Goal: Task Accomplishment & Management: Use online tool/utility

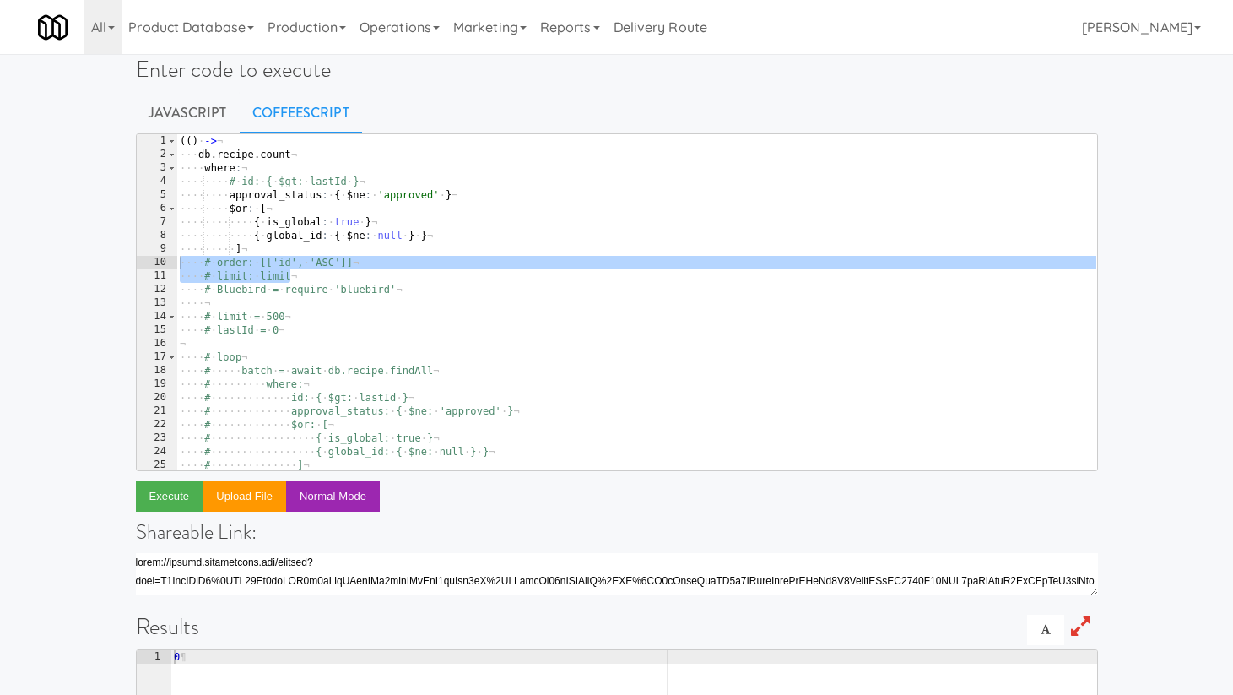
scroll to position [0, 6]
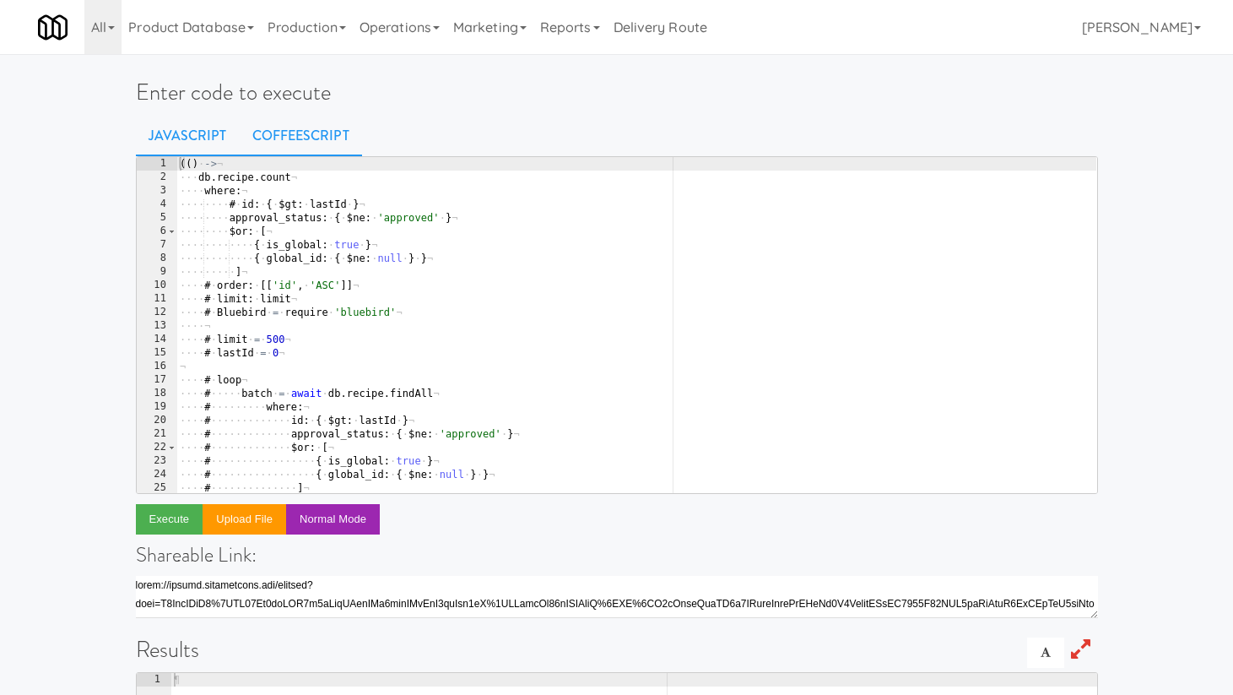
click at [293, 137] on link "CoffeeScript" at bounding box center [301, 136] width 122 height 42
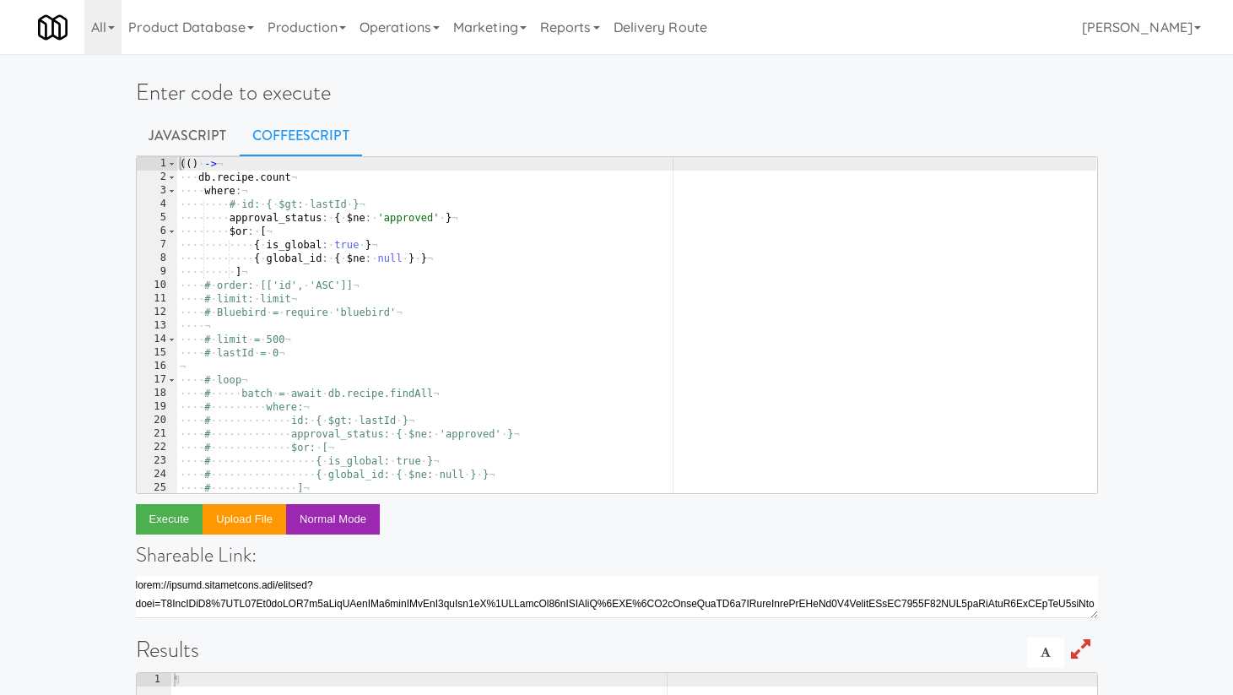
click at [263, 256] on div "( ( ) · -> ¬ ··· db . recipe . count ¬ ···· where : ¬ ···· ···· # · id: · { · $…" at bounding box center [636, 338] width 920 height 363
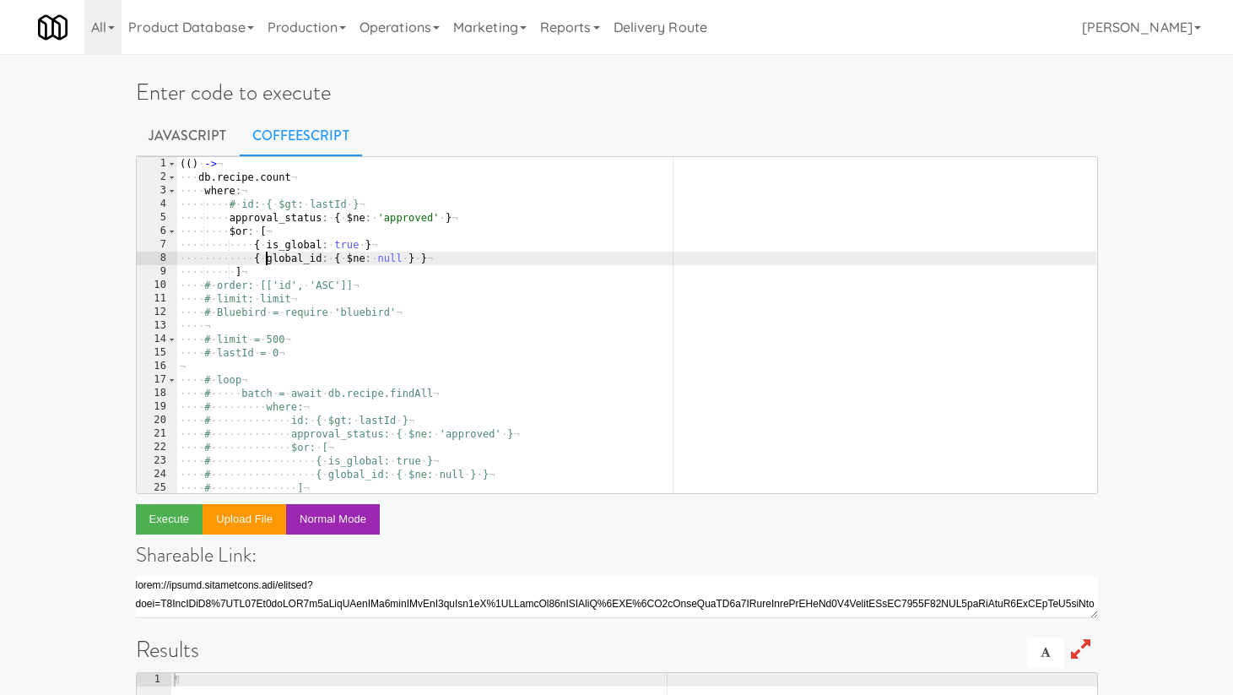
type textarea "# lastId = batch[batch.length - 1].id )()"
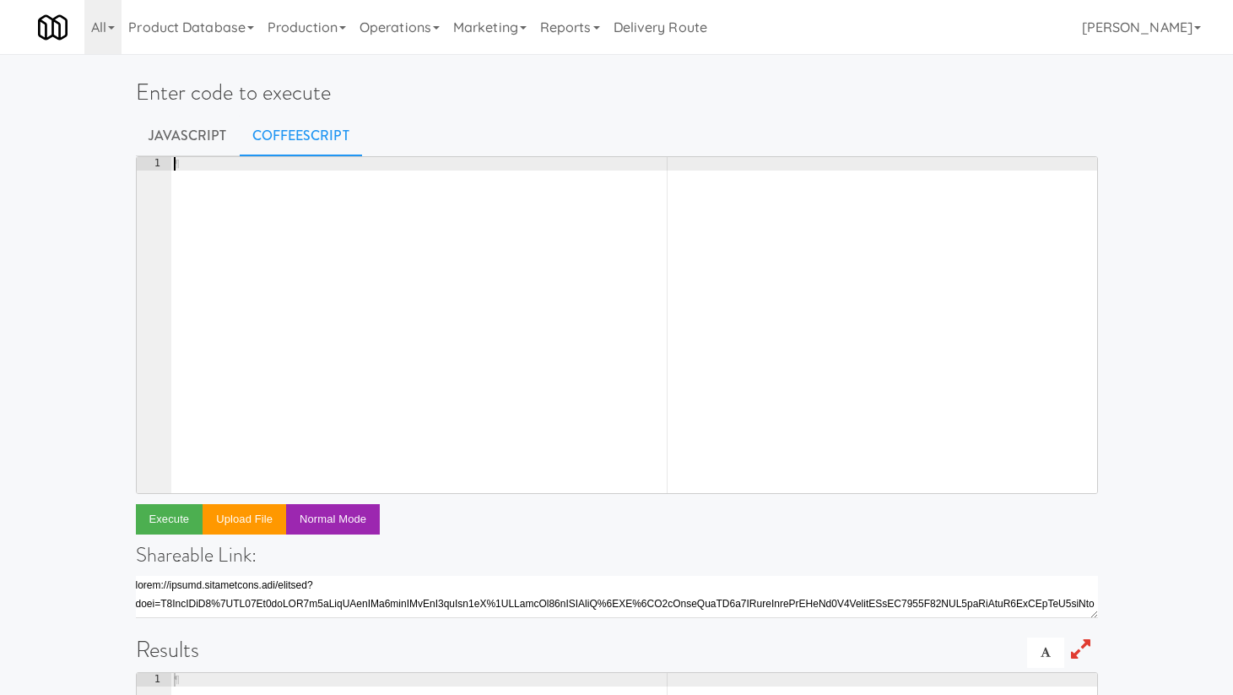
paste textarea ")()"
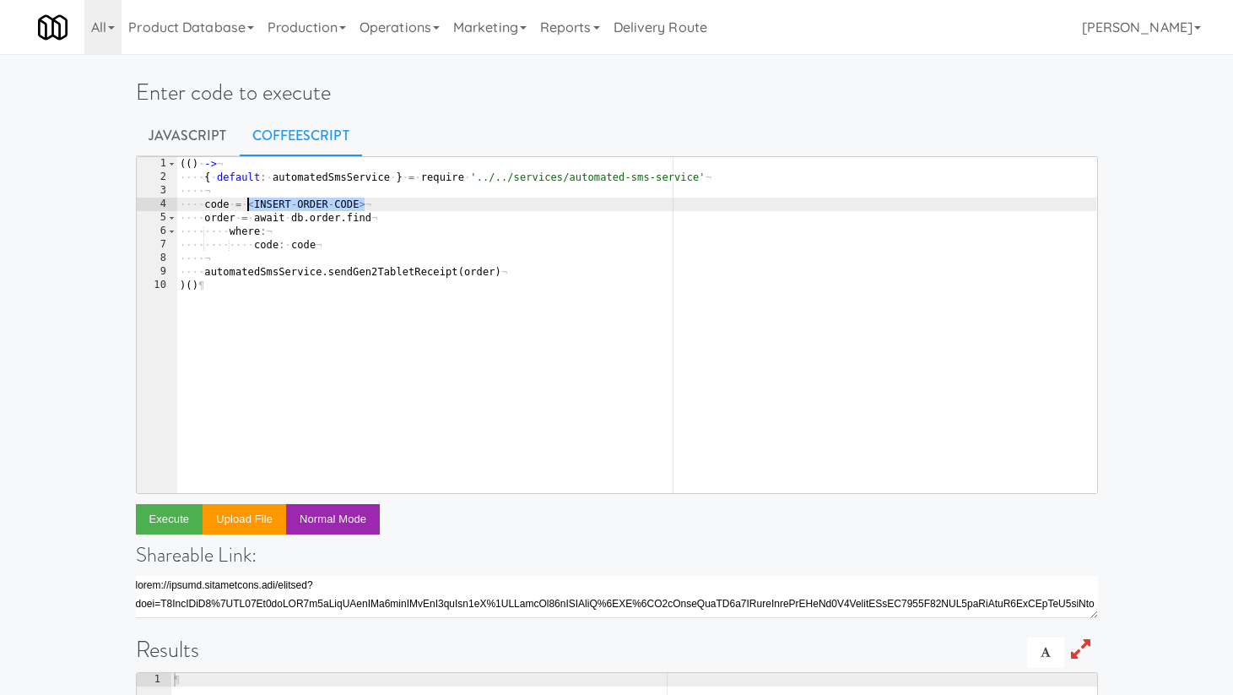
drag, startPoint x: 369, startPoint y: 206, endPoint x: 249, endPoint y: 204, distance: 119.9
click at [249, 204] on div "( ( ) · -> ¬ ···· { · default : · automatedSmsService · } · = · require · '../.…" at bounding box center [636, 338] width 920 height 363
paste textarea "2412471"
type textarea "code = 2412471"
click at [171, 519] on button "Execute" at bounding box center [170, 519] width 68 height 30
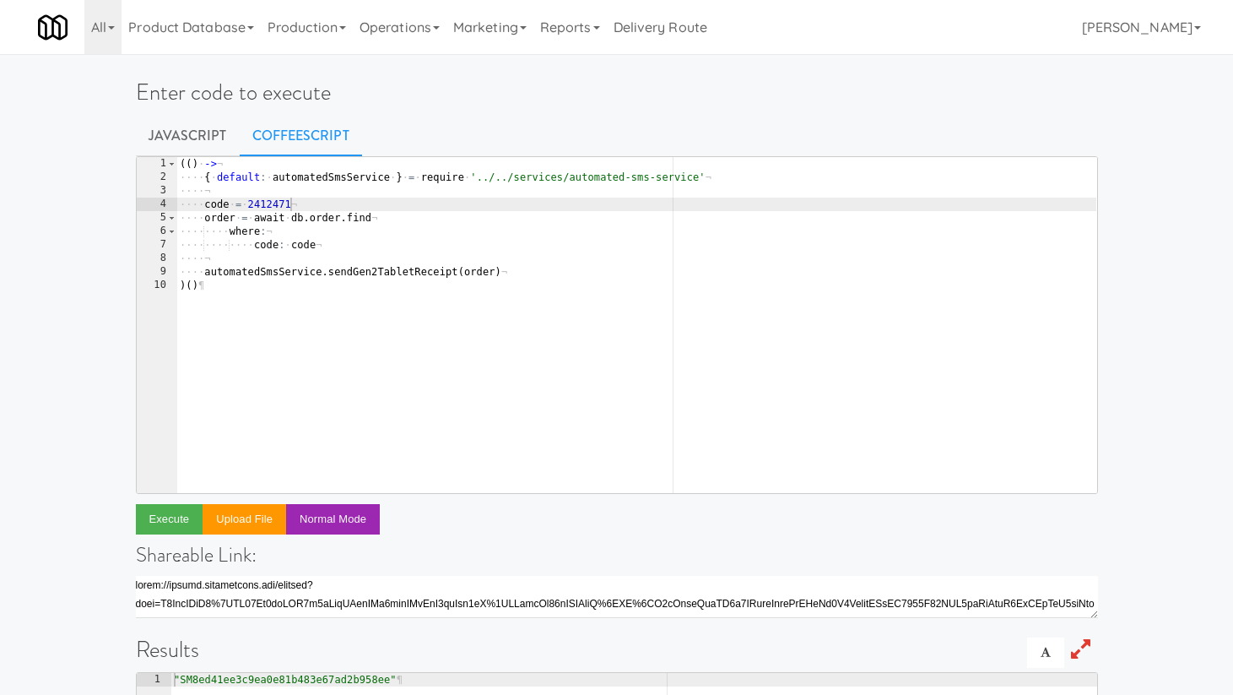
click at [276, 201] on div "( ( ) · -> ¬ ···· { · default : · automatedSmsService · } · = · require · '../.…" at bounding box center [636, 338] width 920 height 363
paste textarea "3595330"
type textarea "code = 3595330"
click at [179, 519] on button "Execute" at bounding box center [170, 519] width 68 height 30
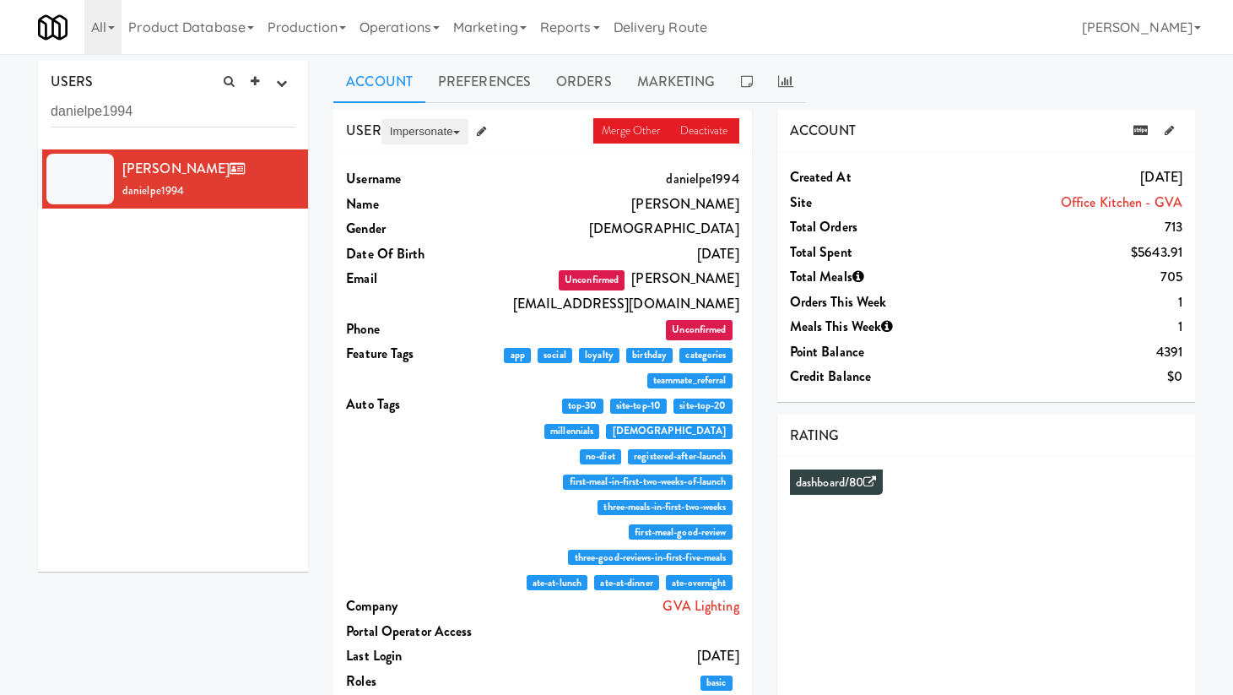
click at [452, 133] on button "Impersonate" at bounding box center [425, 131] width 87 height 25
click at [422, 193] on link "on Classic Portal" at bounding box center [453, 194] width 142 height 30
click at [430, 139] on button "Impersonate" at bounding box center [425, 131] width 87 height 25
click at [430, 169] on link "on App" at bounding box center [453, 164] width 142 height 30
click at [455, 134] on button "Impersonate" at bounding box center [425, 131] width 87 height 25
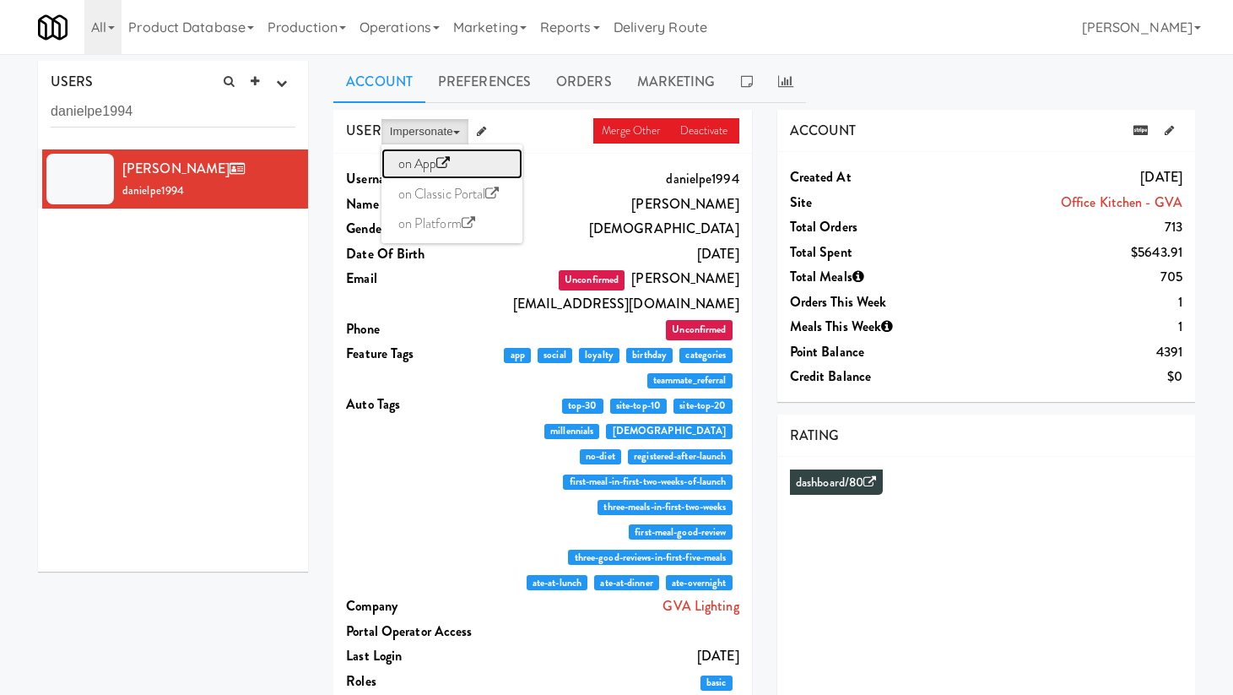
click at [434, 170] on link "on App" at bounding box center [453, 164] width 142 height 30
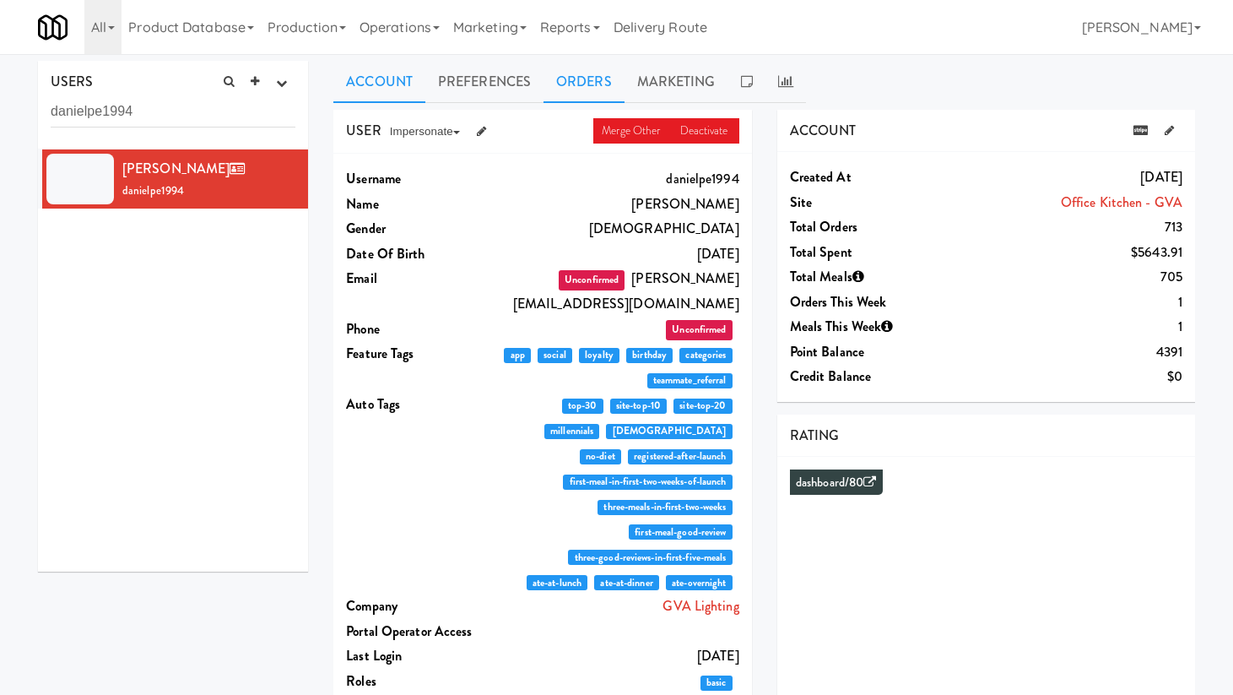
click at [593, 84] on link "Orders" at bounding box center [584, 82] width 81 height 42
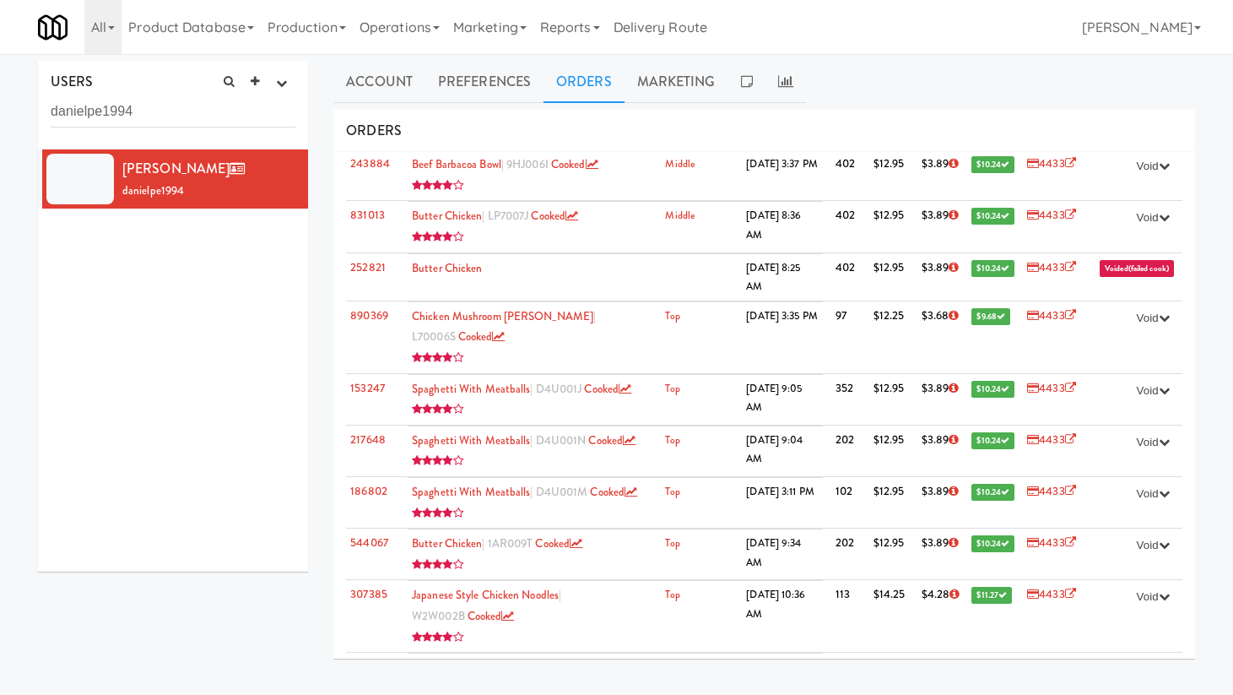
scroll to position [6653, 0]
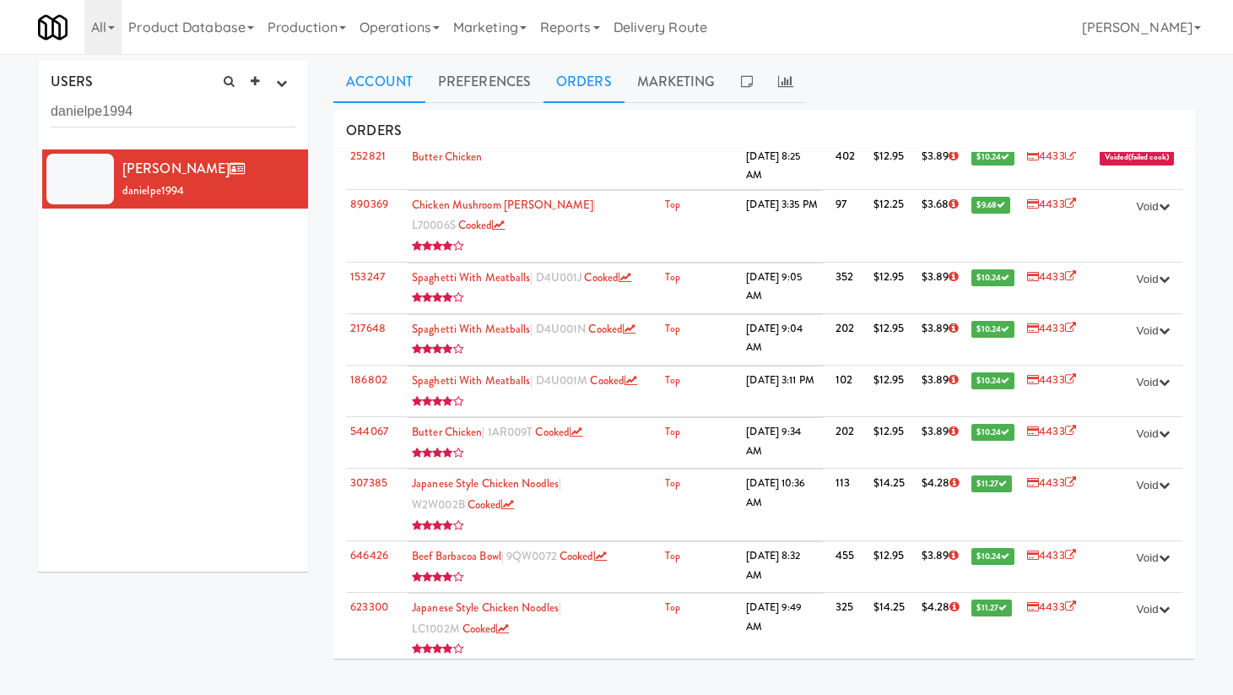
click at [392, 87] on link "Account" at bounding box center [379, 82] width 92 height 42
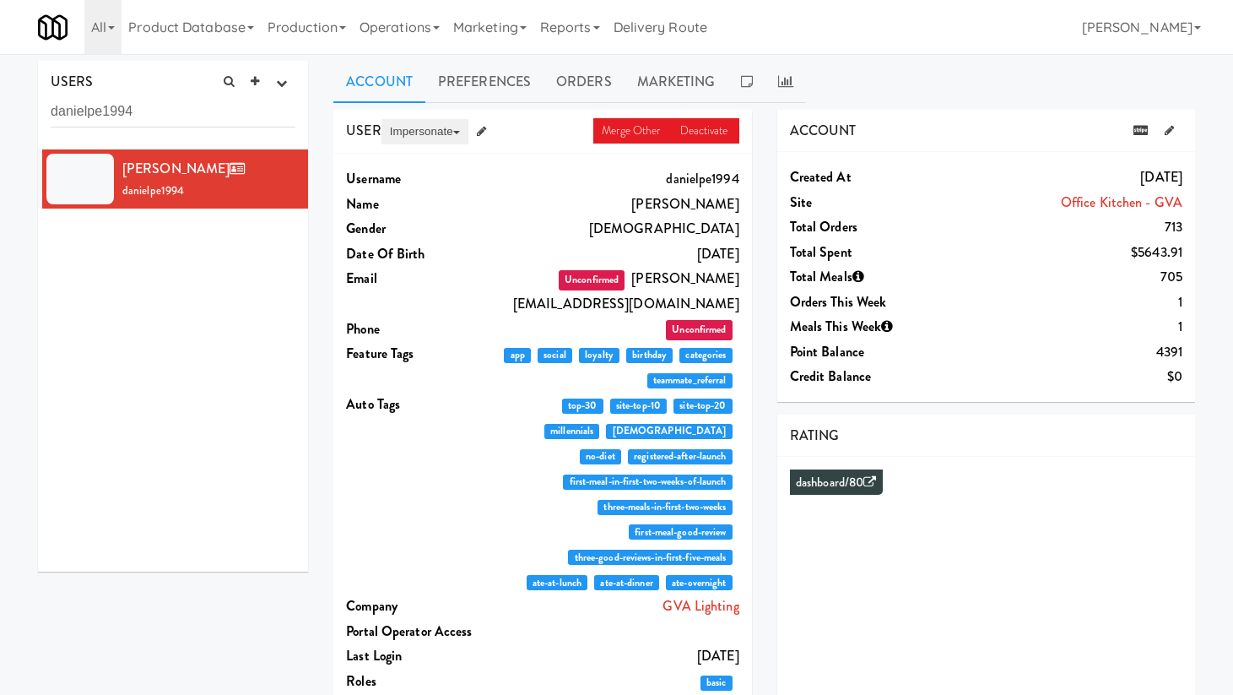
click at [452, 136] on button "Impersonate" at bounding box center [425, 131] width 87 height 25
click at [462, 173] on link "on App" at bounding box center [453, 164] width 142 height 30
